Goal: Task Accomplishment & Management: Manage account settings

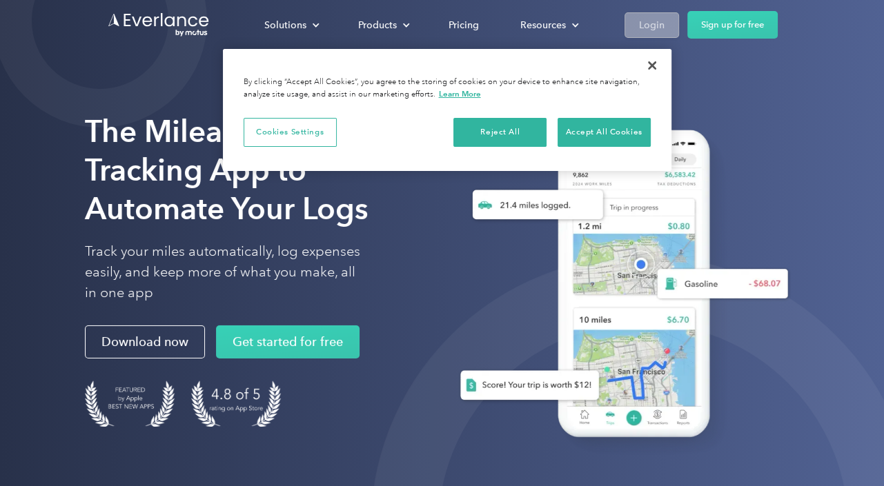
click at [639, 25] on div "Login" at bounding box center [652, 25] width 26 height 17
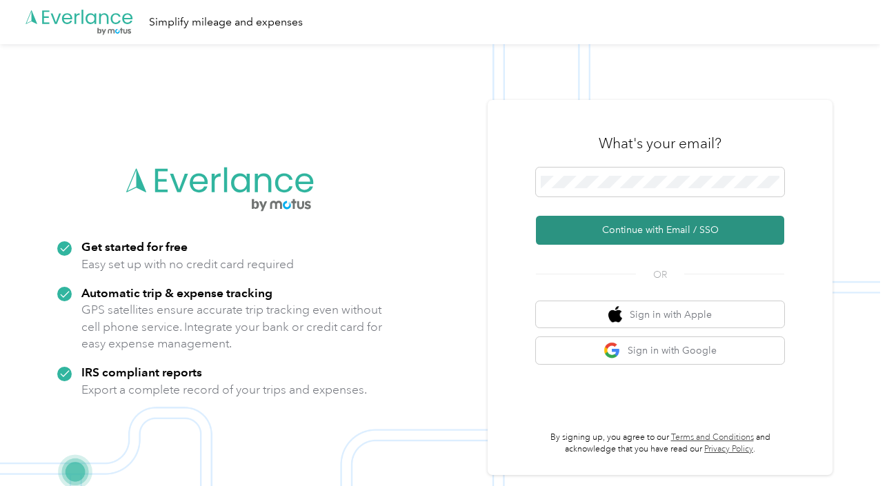
click at [678, 230] on button "Continue with Email / SSO" at bounding box center [660, 230] width 248 height 29
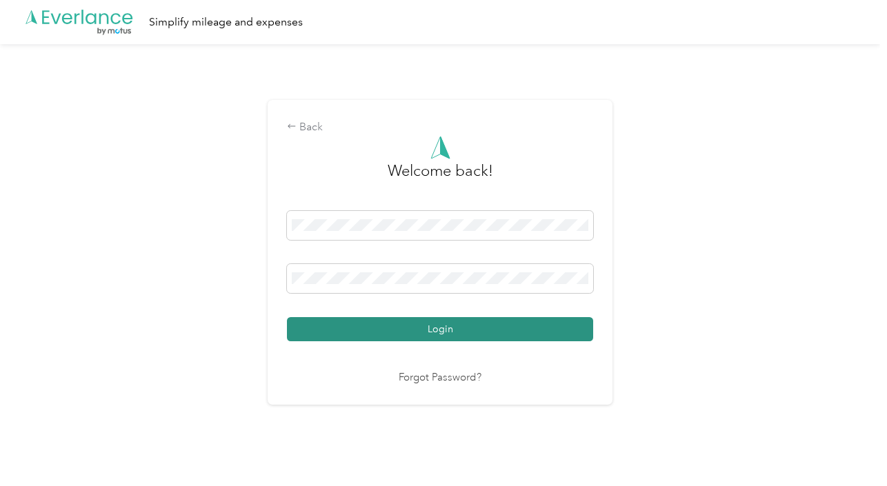
click at [460, 321] on button "Login" at bounding box center [440, 329] width 306 height 24
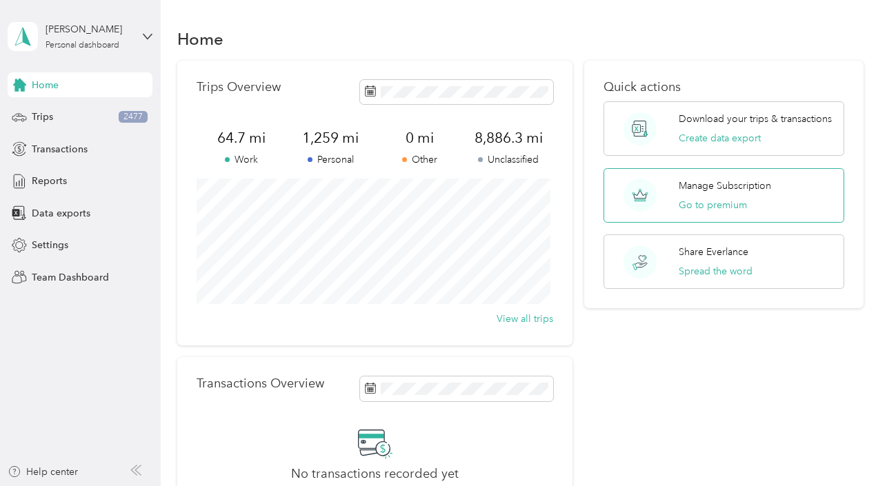
click at [768, 184] on p "Manage Subscription" at bounding box center [725, 186] width 92 height 14
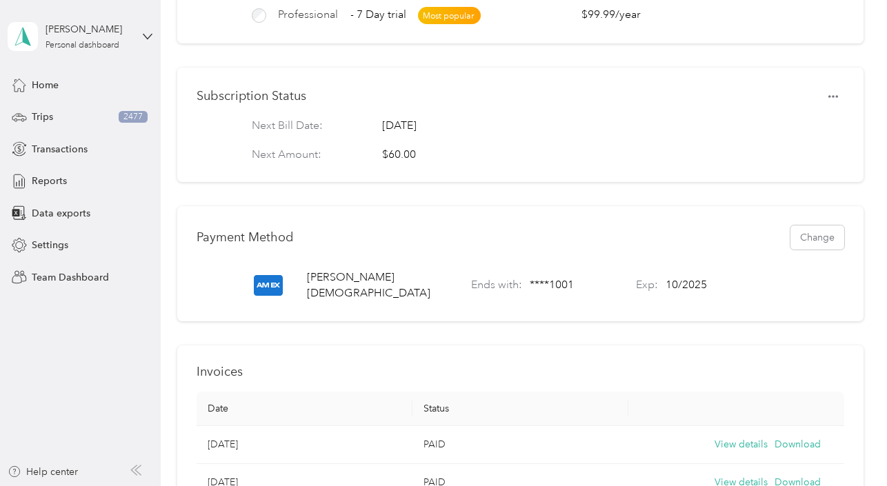
scroll to position [309, 0]
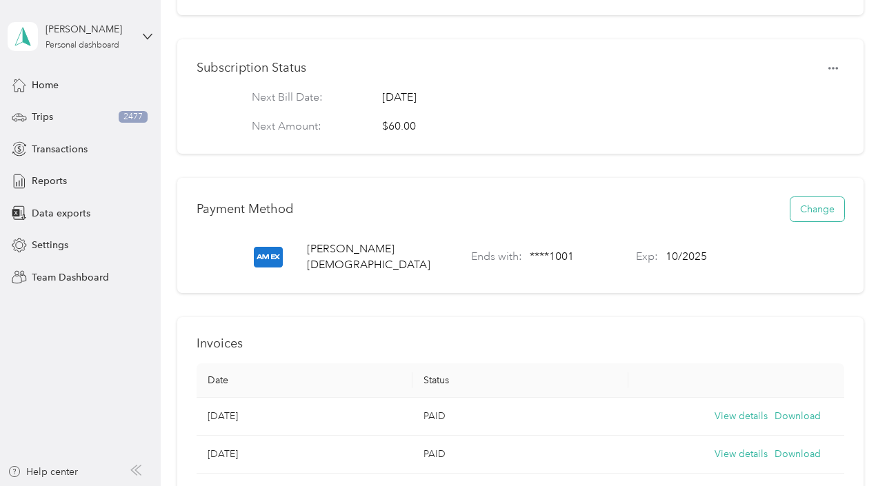
click at [804, 215] on button "Change" at bounding box center [817, 209] width 54 height 24
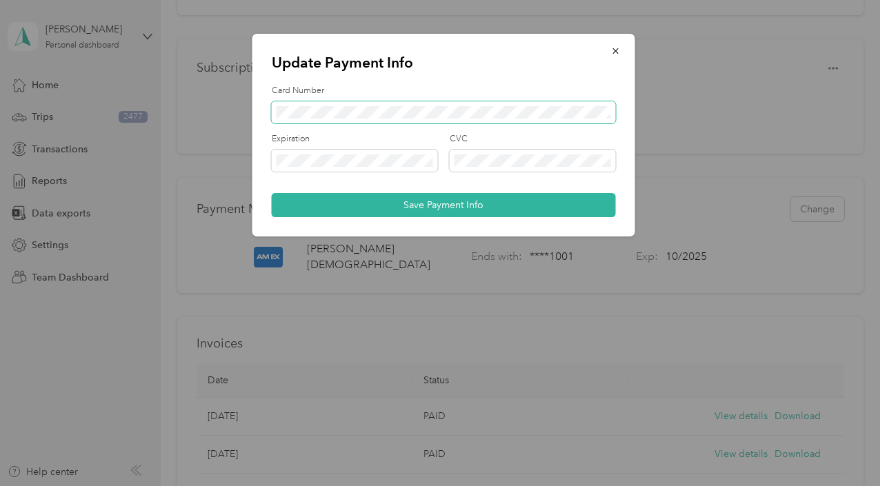
click at [388, 101] on span at bounding box center [444, 112] width 344 height 22
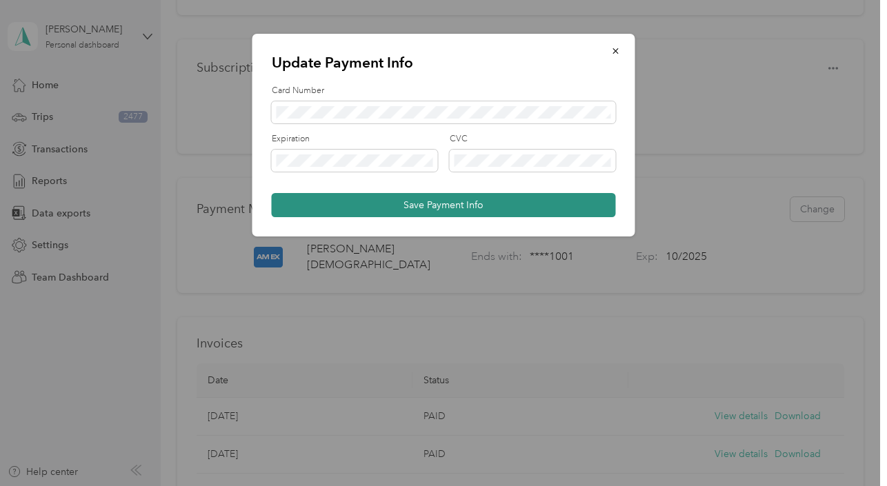
click at [477, 206] on button "Save Payment Info" at bounding box center [444, 205] width 344 height 24
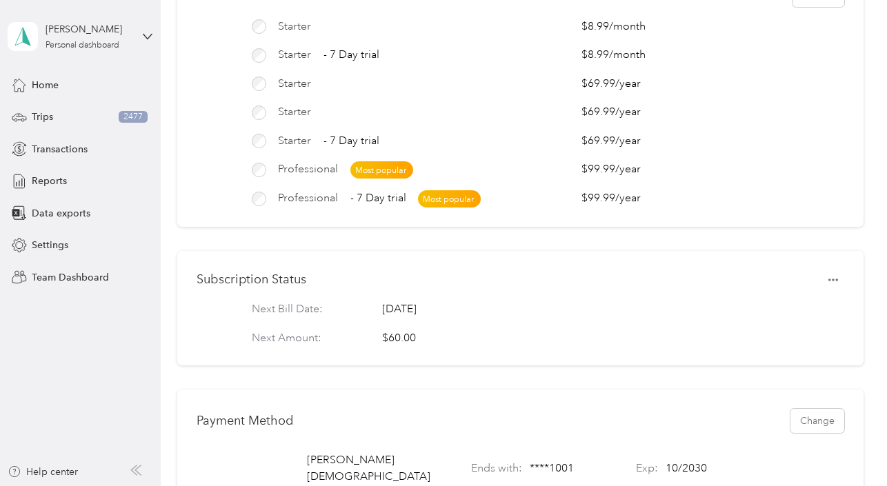
scroll to position [0, 0]
